Goal: Book appointment/travel/reservation

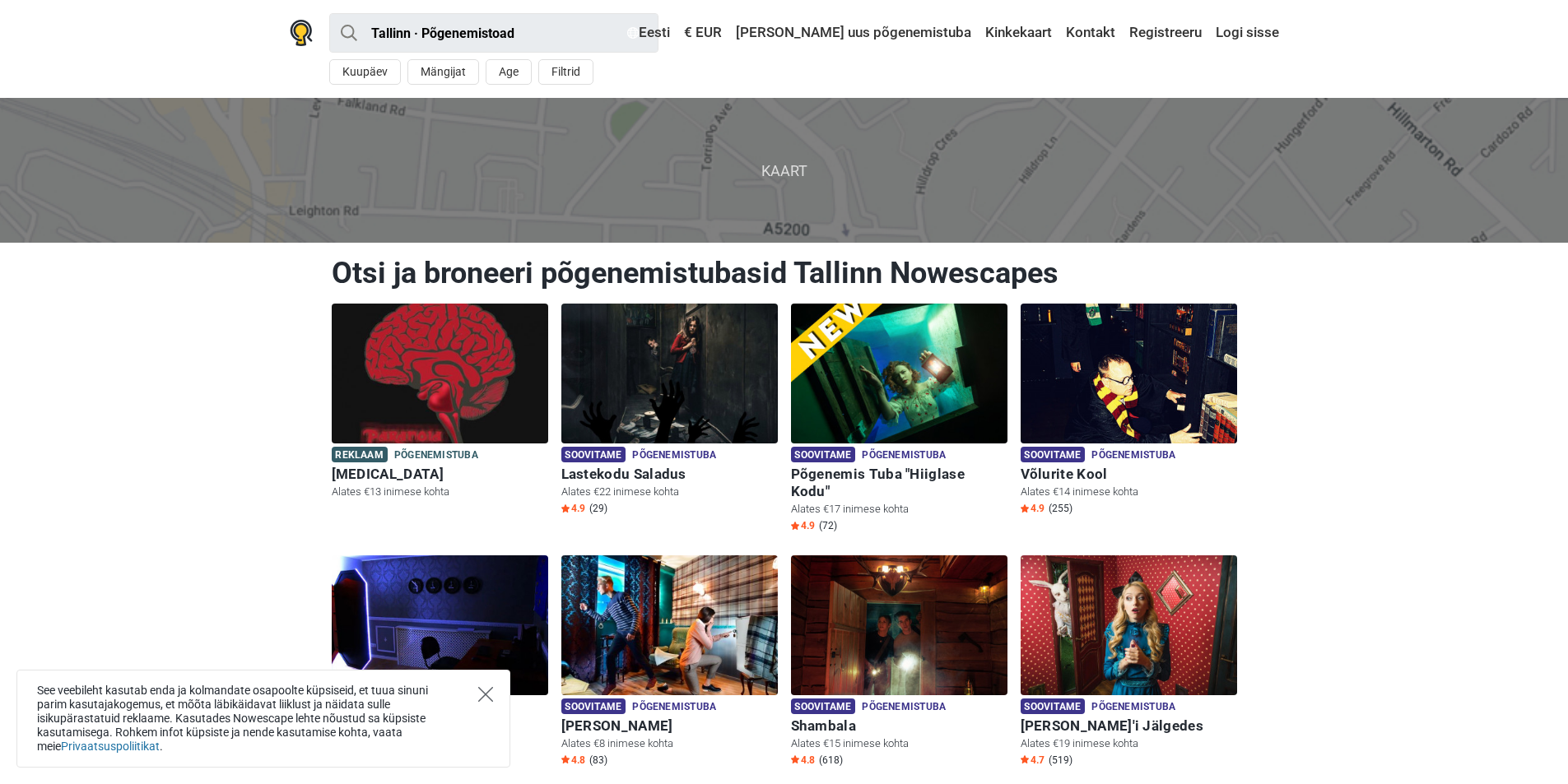
drag, startPoint x: 490, startPoint y: 698, endPoint x: 508, endPoint y: 672, distance: 31.6
click at [489, 698] on icon "Close" at bounding box center [485, 694] width 15 height 15
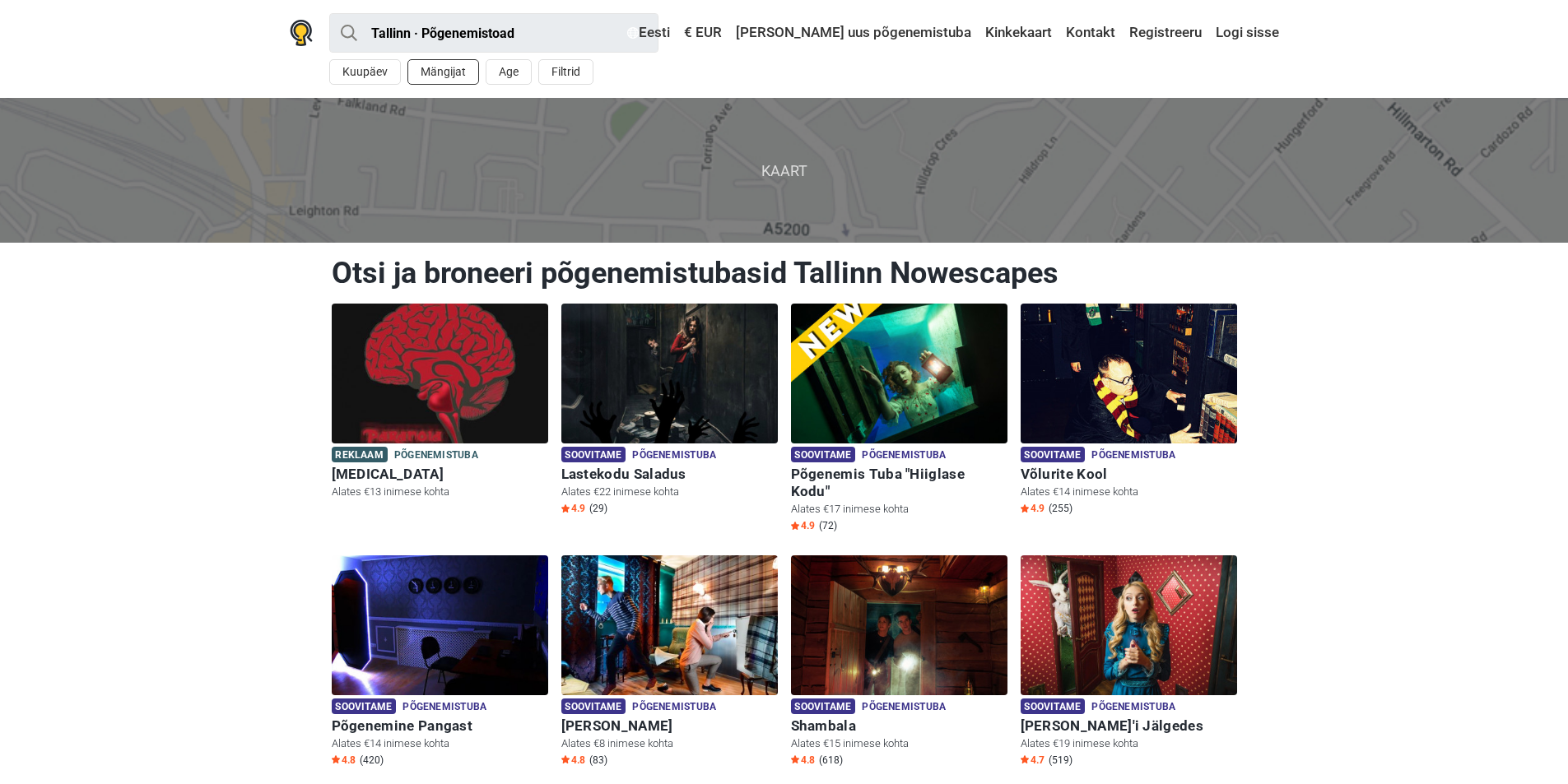
click at [428, 75] on button "Mängijat" at bounding box center [443, 72] width 72 height 25
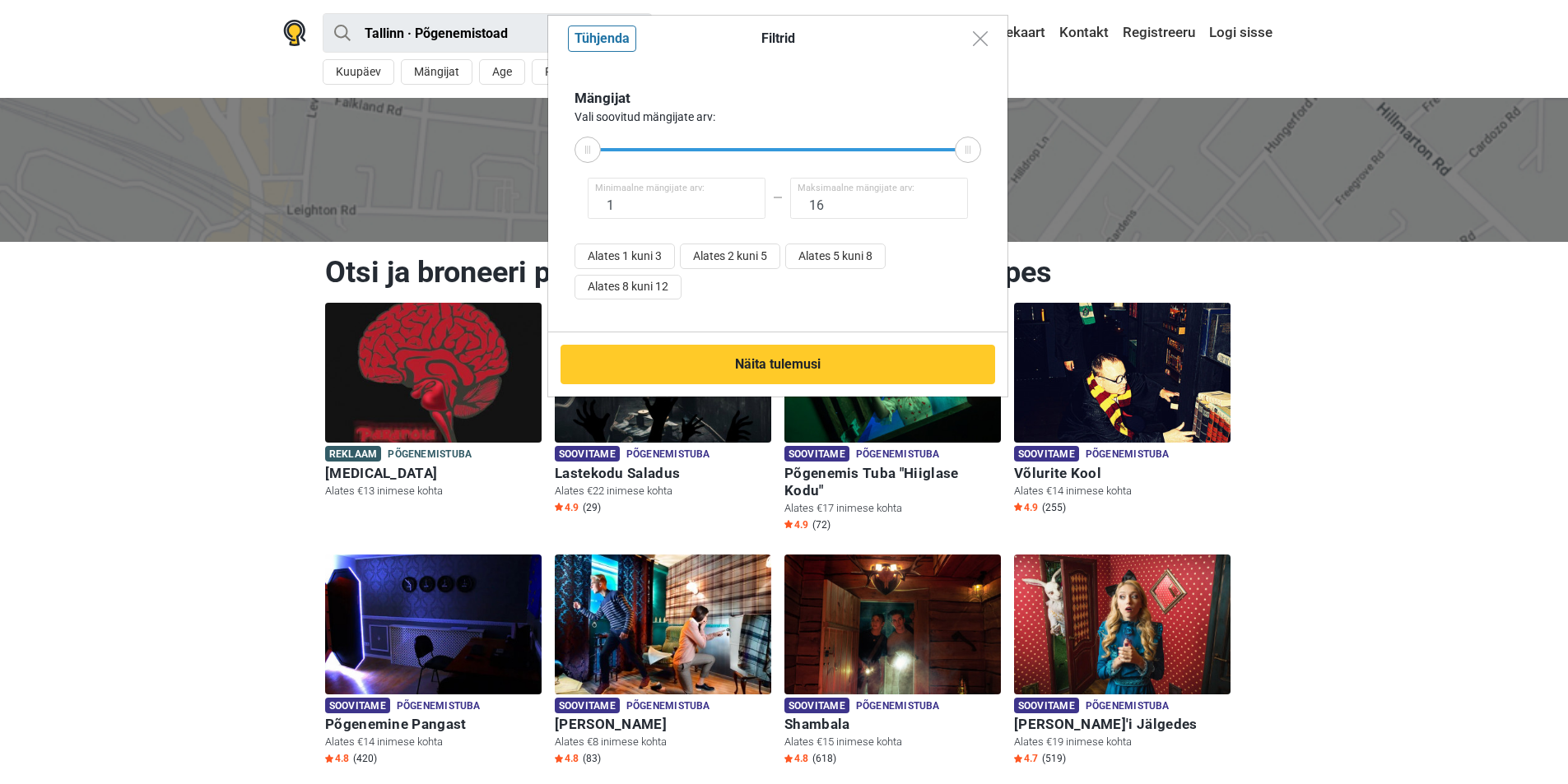
click at [961, 154] on div at bounding box center [967, 149] width 26 height 26
drag, startPoint x: 865, startPoint y: 200, endPoint x: 768, endPoint y: 198, distance: 97.0
click at [768, 198] on div "1 Minimaalne mängijate arv: 16 Maksimaalne mängijate arv:" at bounding box center [778, 198] width 407 height 41
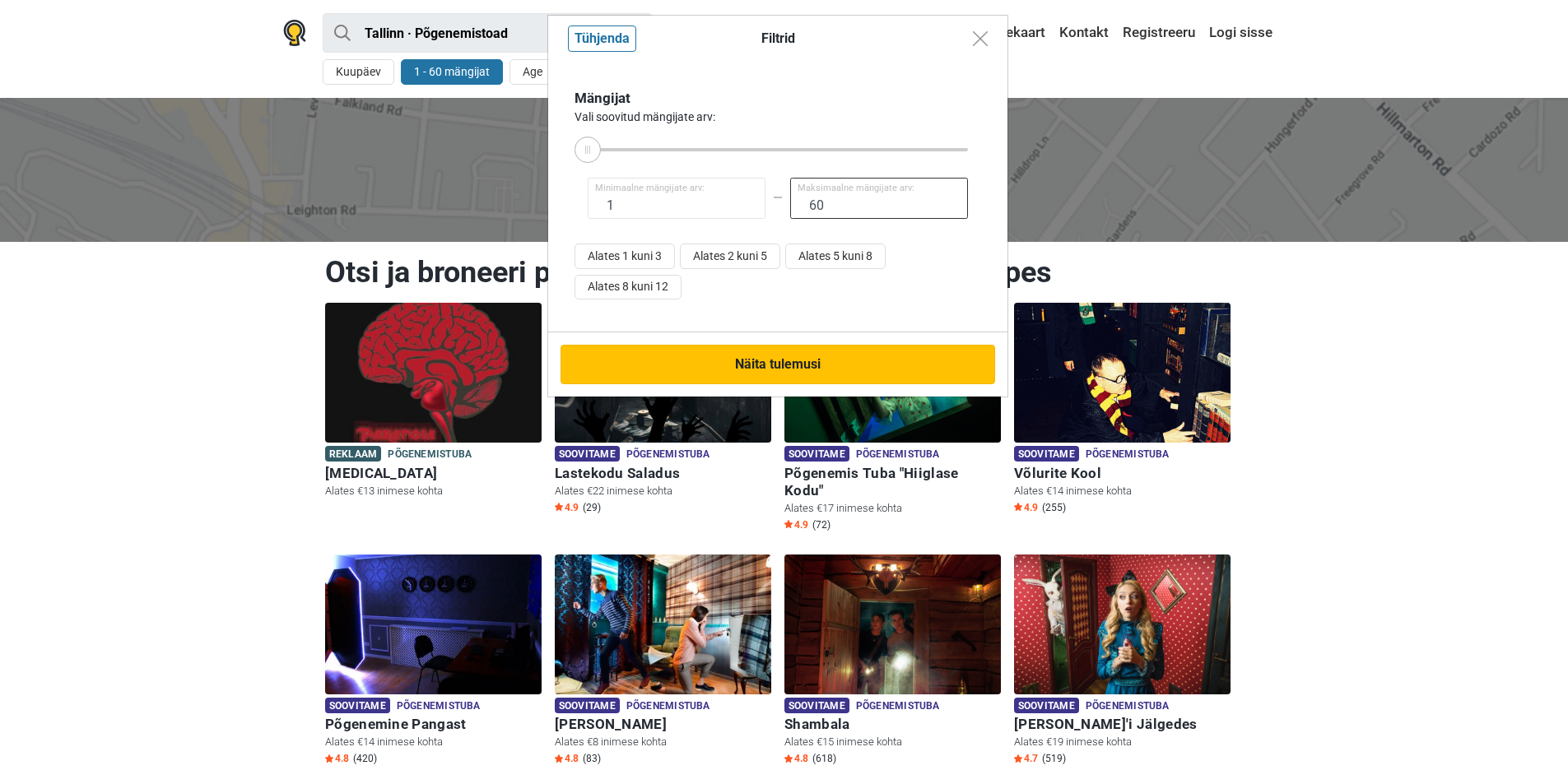
type input "60"
click at [812, 363] on button "Näita tulemusi" at bounding box center [778, 364] width 434 height 40
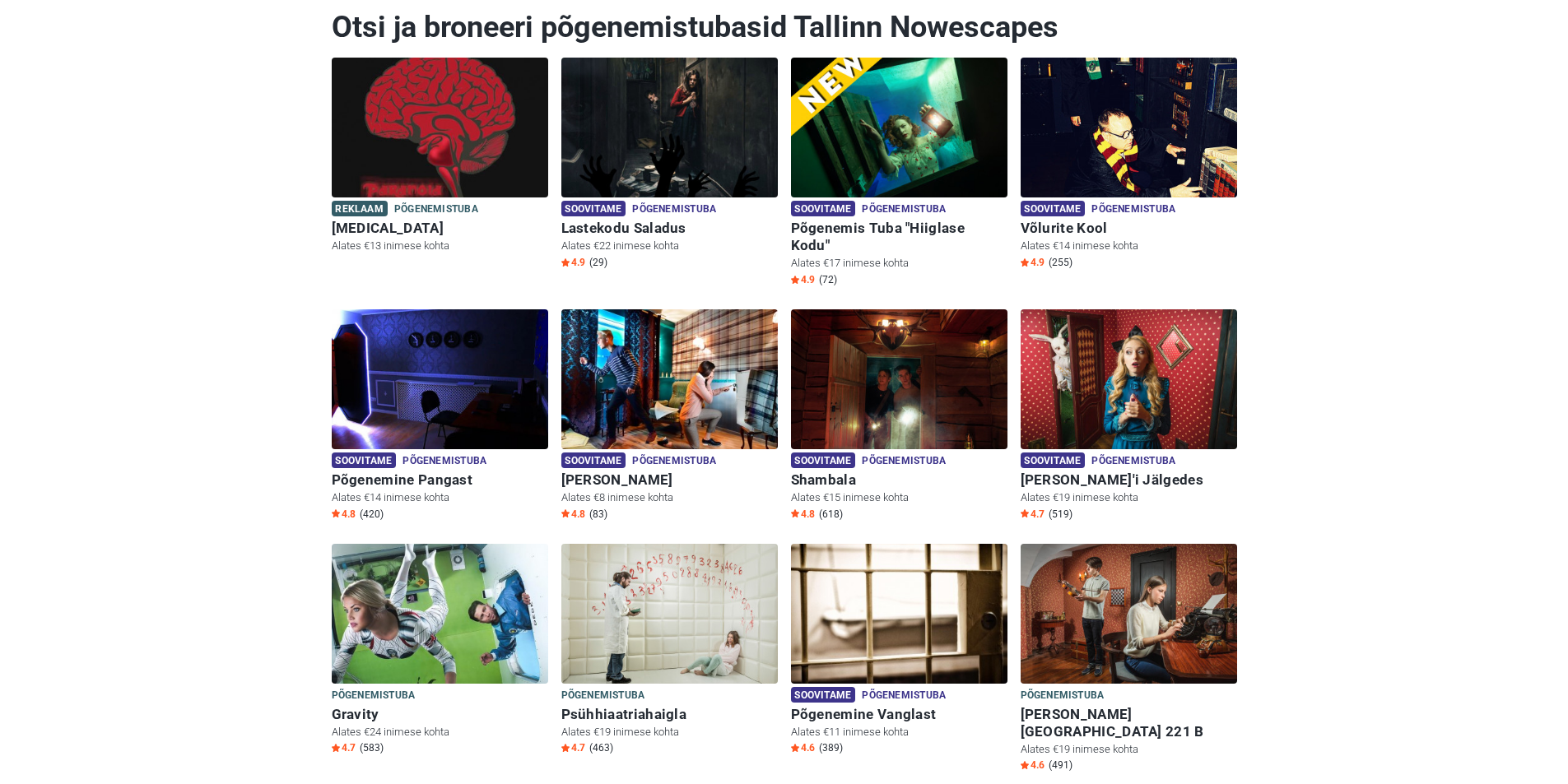
scroll to position [247, 0]
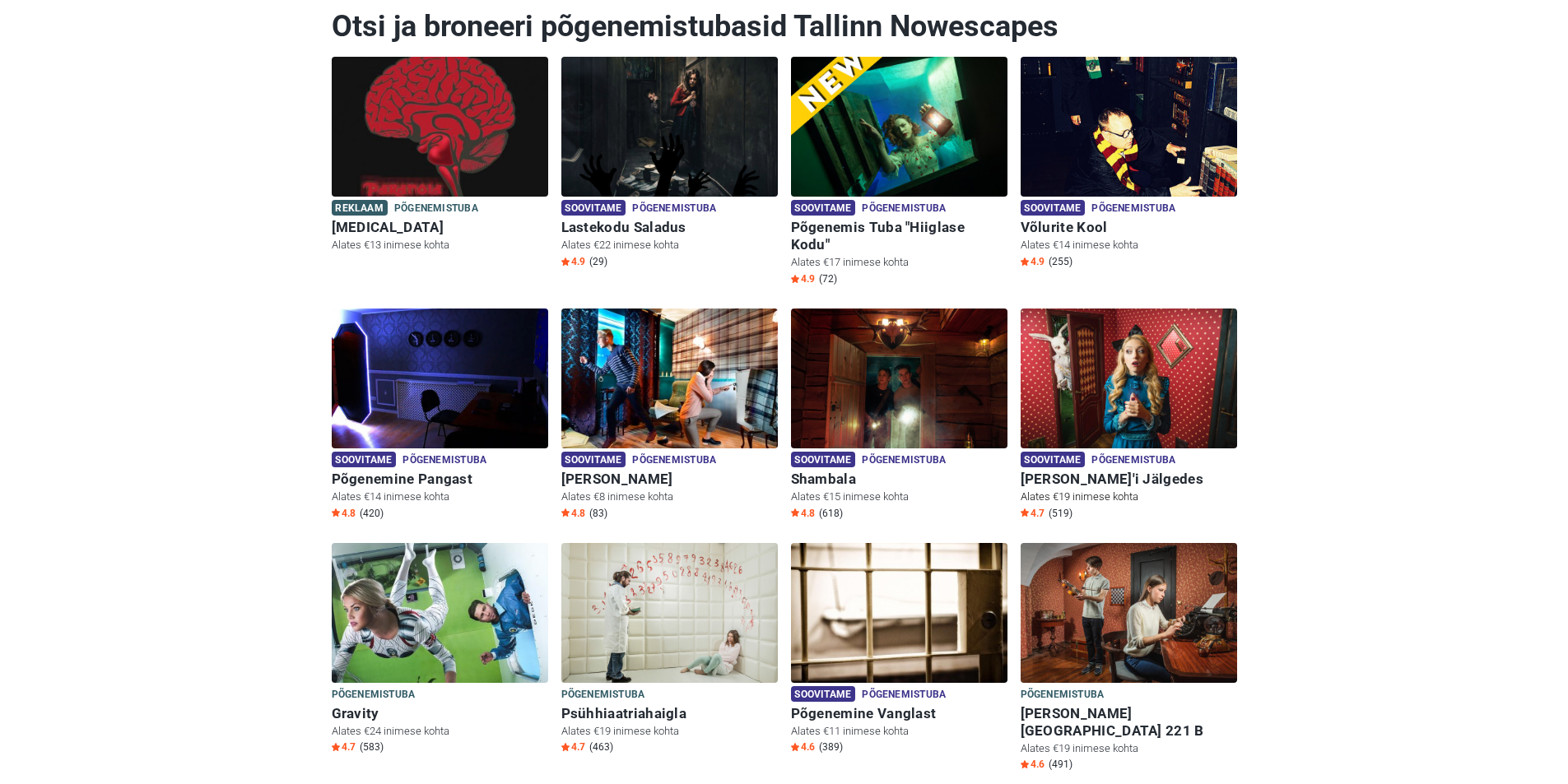
click at [1198, 346] on img at bounding box center [1128, 378] width 216 height 140
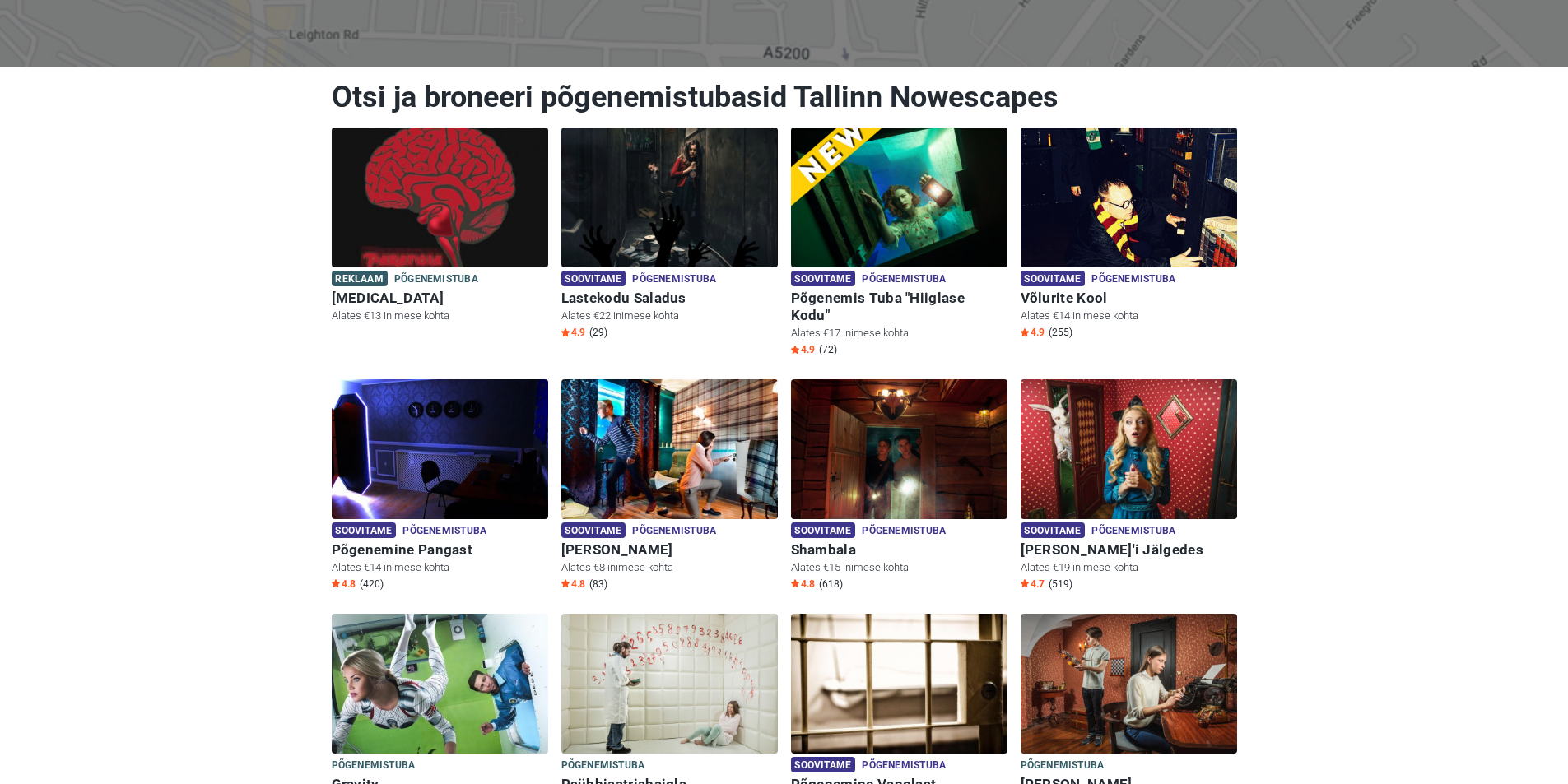
scroll to position [329, 0]
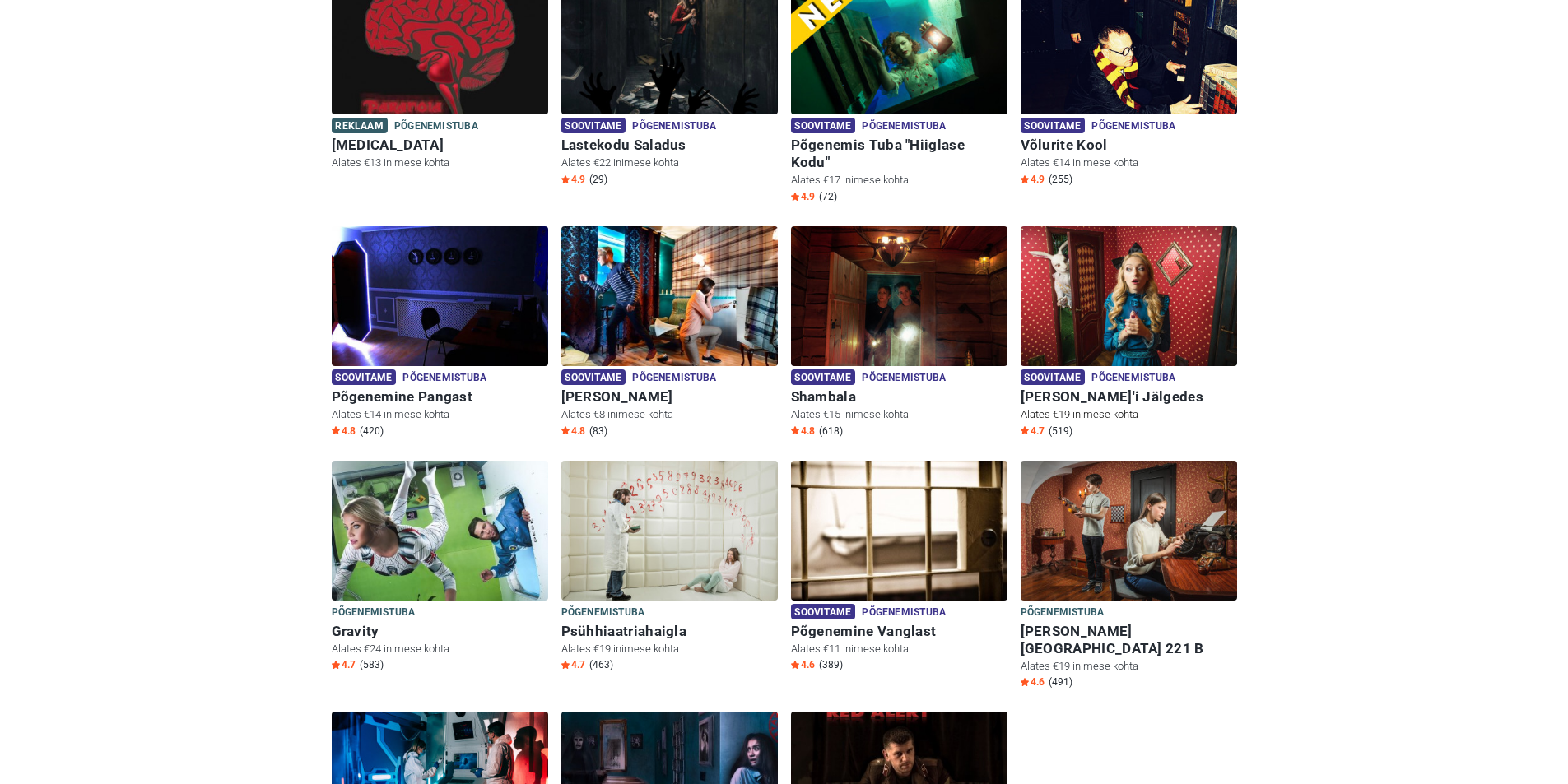
click at [1129, 316] on img at bounding box center [1128, 296] width 216 height 140
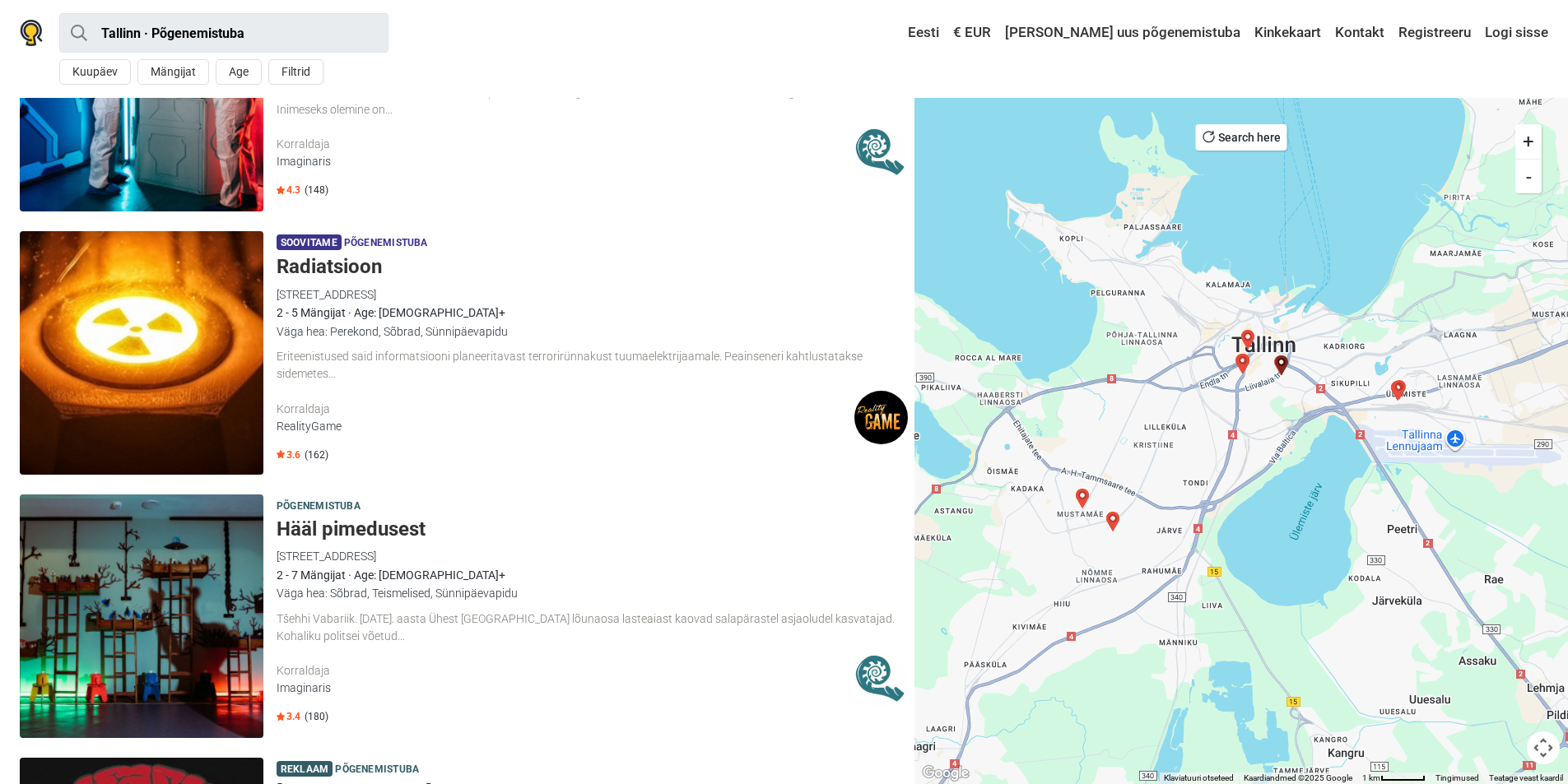
scroll to position [2732, 0]
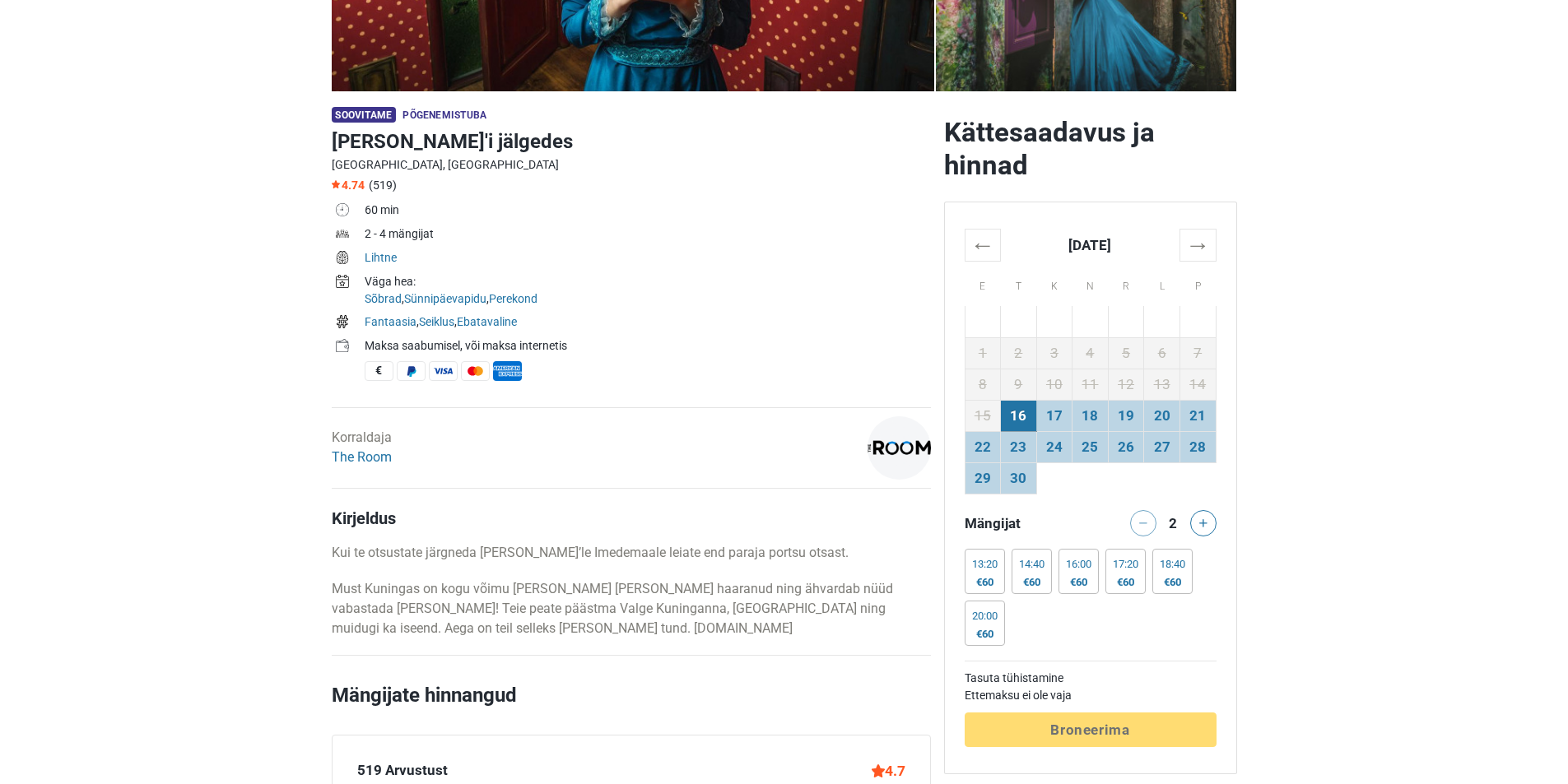
scroll to position [247, 0]
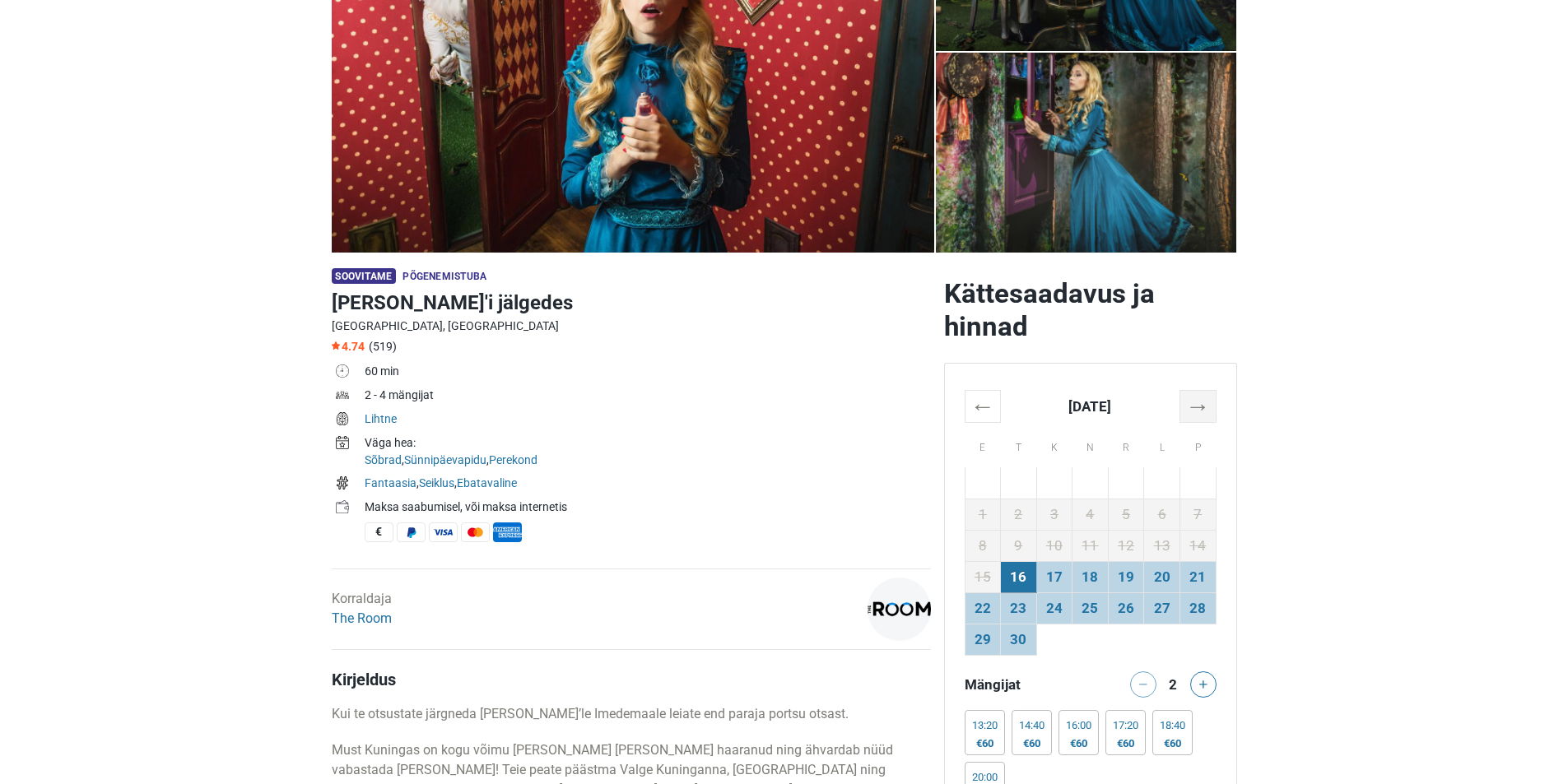
click at [1203, 407] on th "→" at bounding box center [1197, 406] width 36 height 32
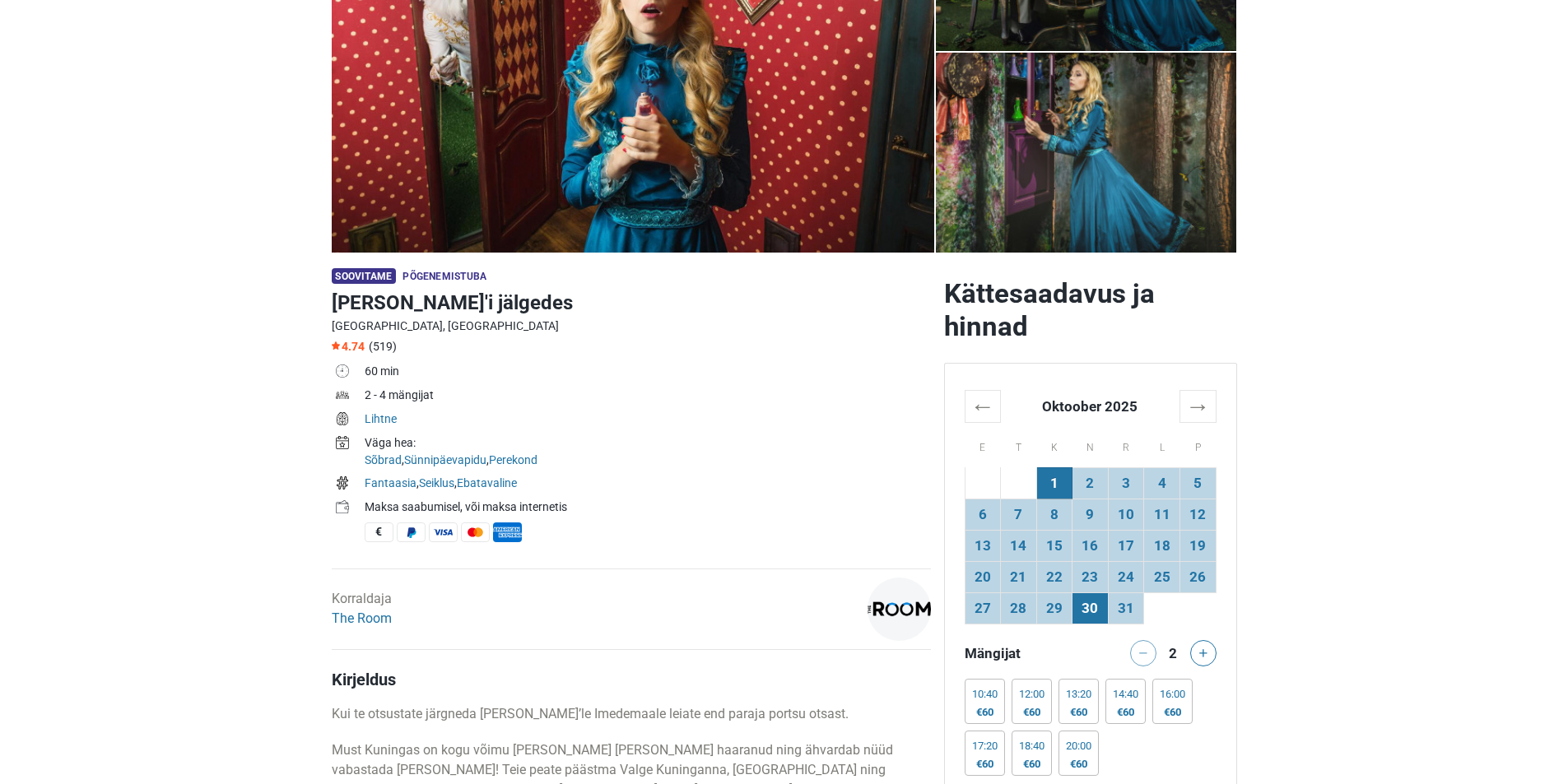
click at [1095, 609] on td "30" at bounding box center [1090, 608] width 36 height 31
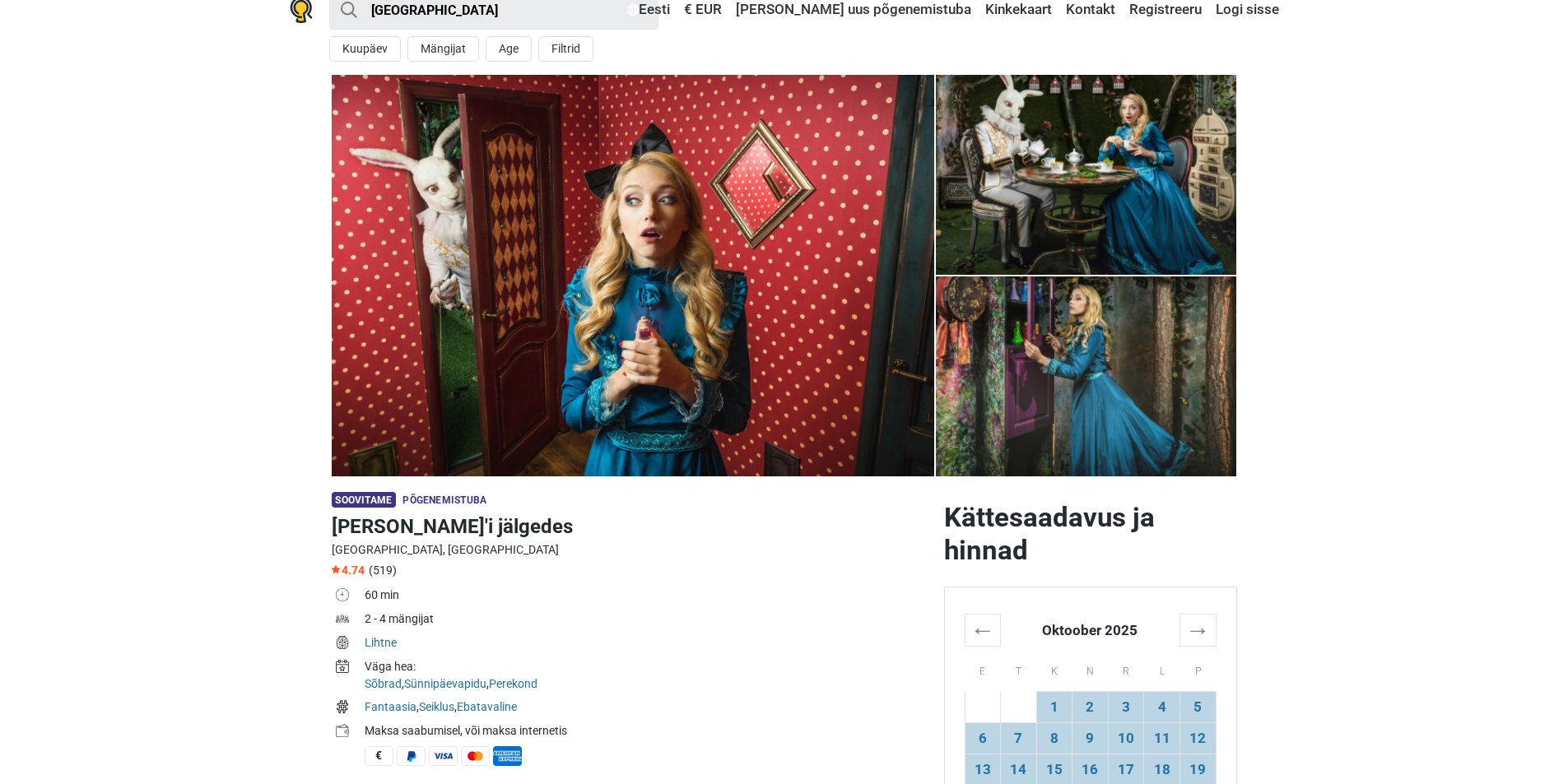
scroll to position [0, 0]
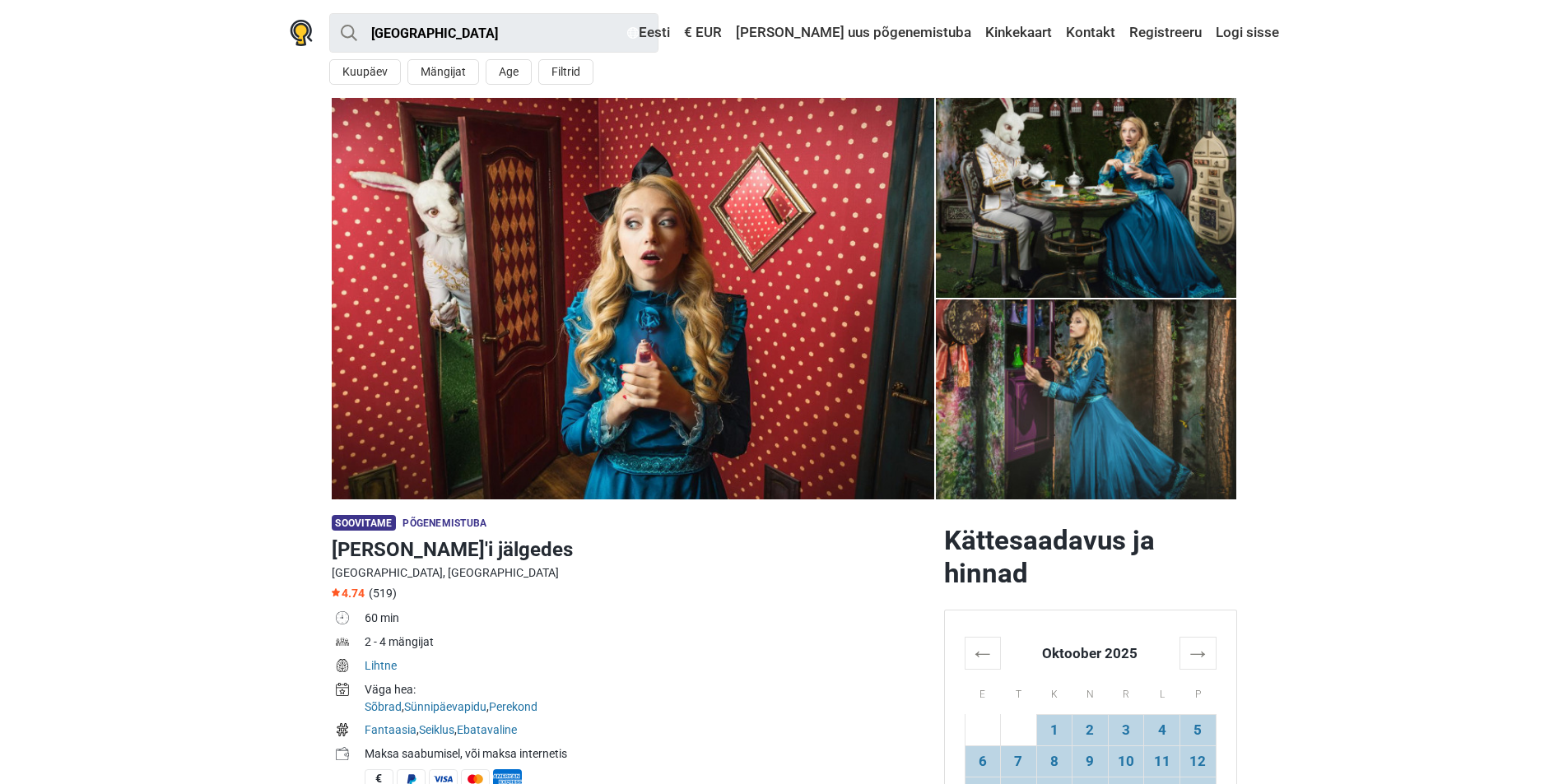
click at [1077, 241] on img at bounding box center [1085, 197] width 301 height 199
